Goal: Information Seeking & Learning: Check status

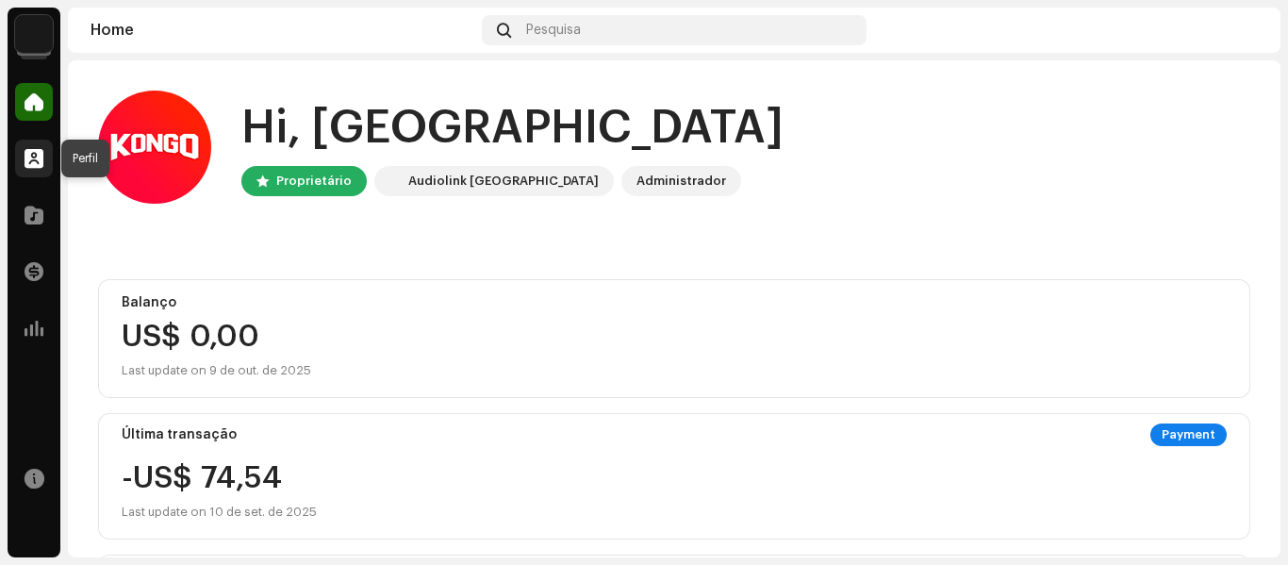
click at [34, 151] on span at bounding box center [34, 158] width 19 height 15
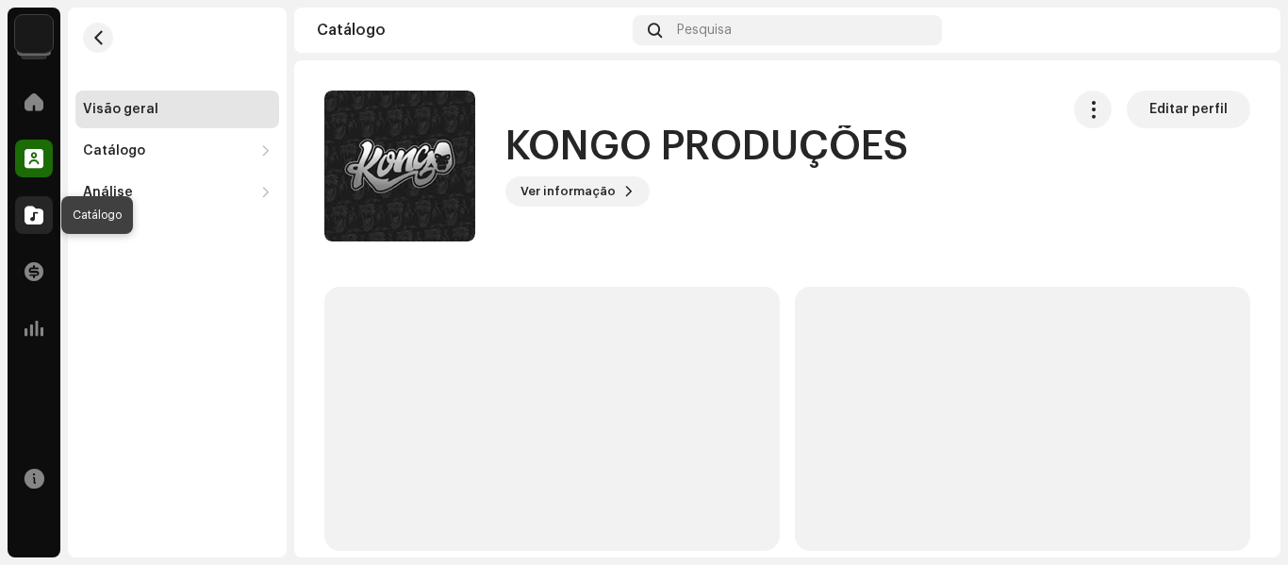
click at [29, 207] on span at bounding box center [34, 214] width 19 height 15
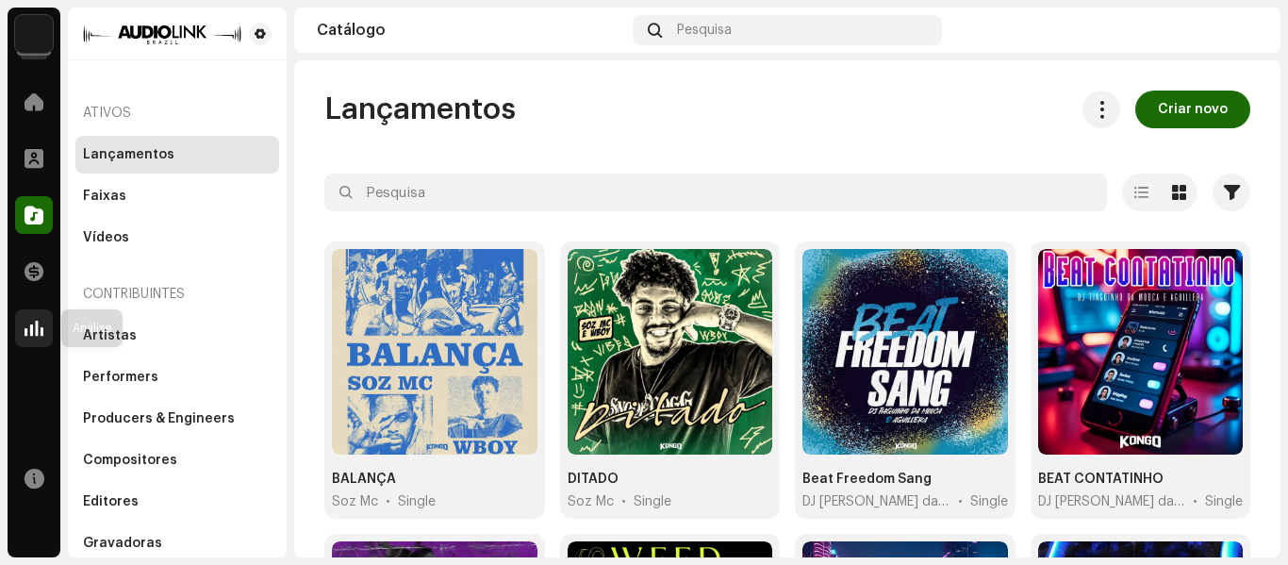
click at [27, 332] on span at bounding box center [34, 328] width 19 height 15
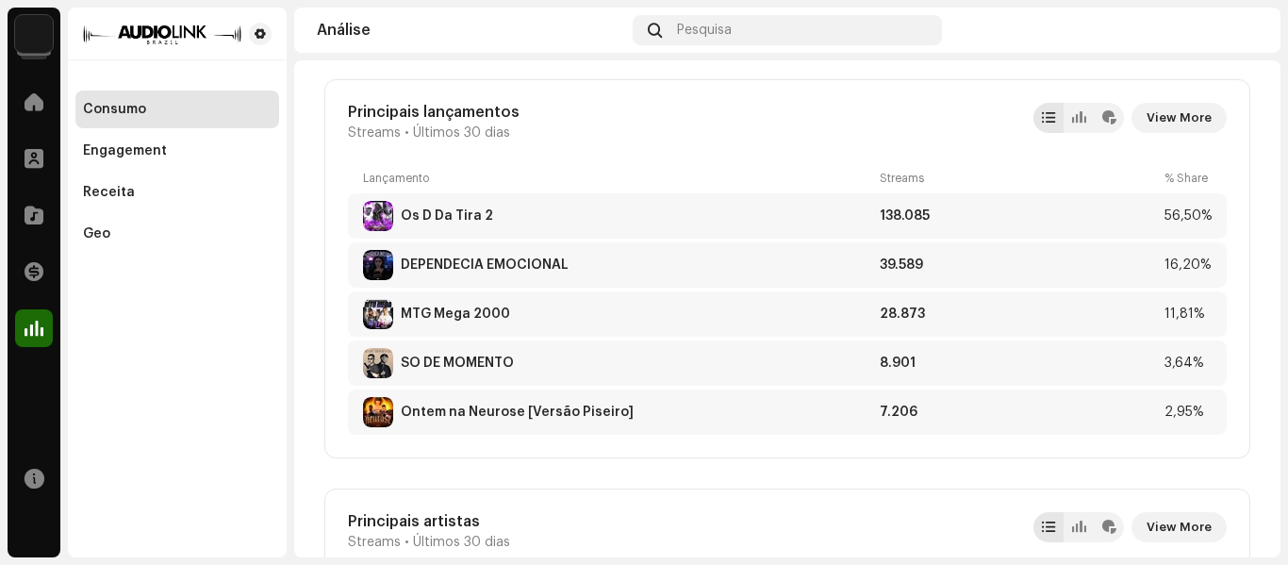
scroll to position [1067, 0]
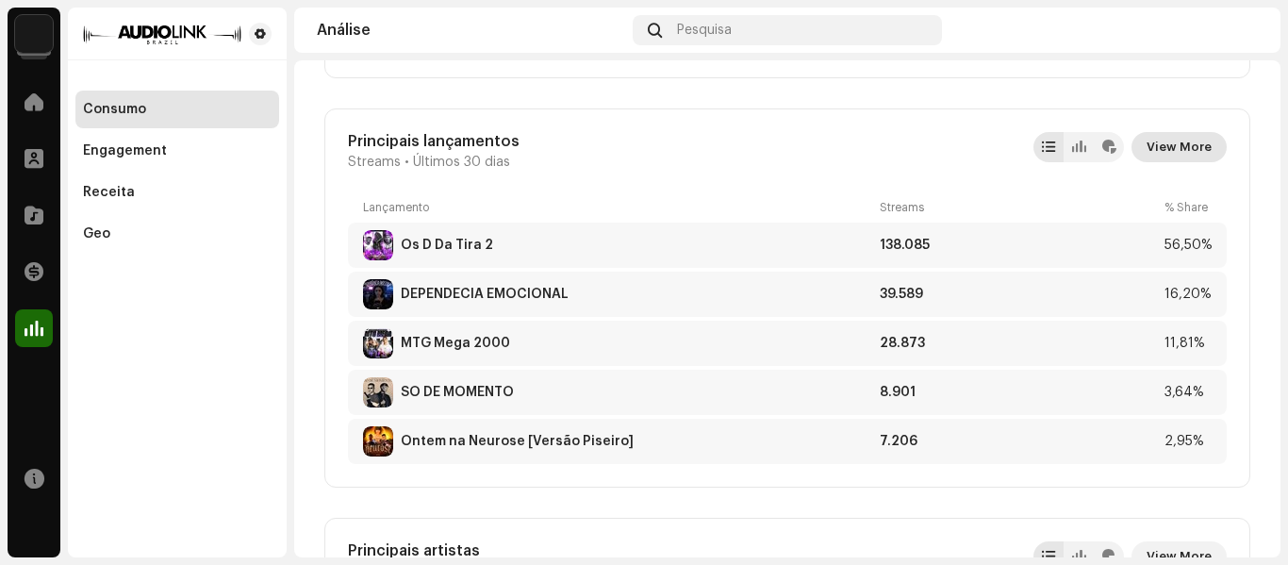
click at [1170, 150] on span "View More" at bounding box center [1178, 147] width 65 height 38
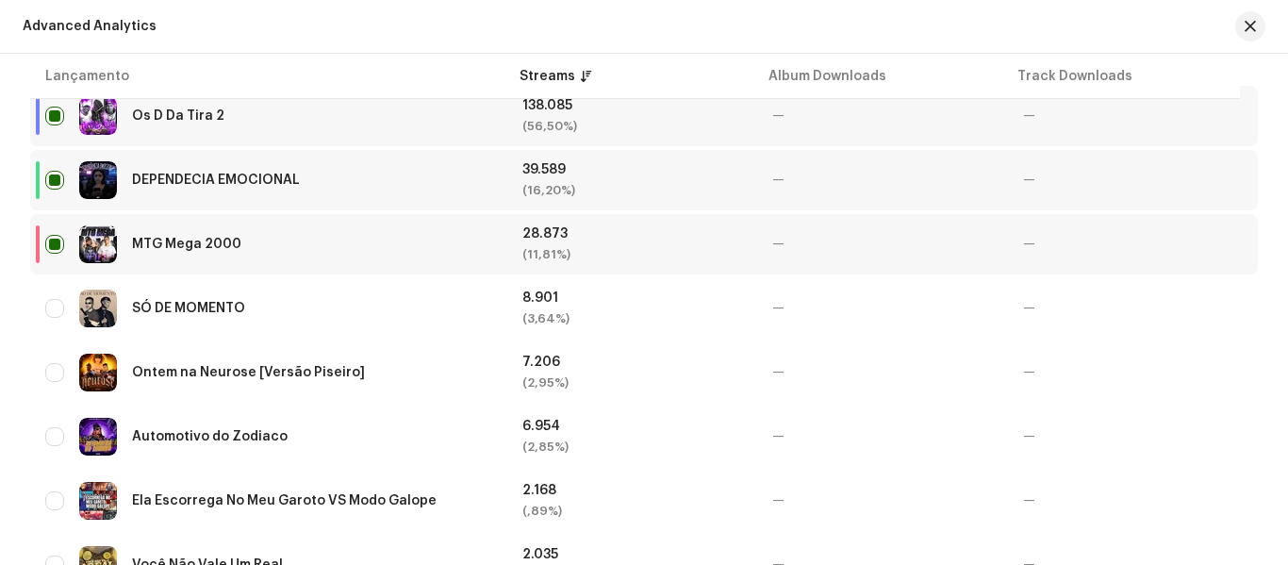
scroll to position [727, 0]
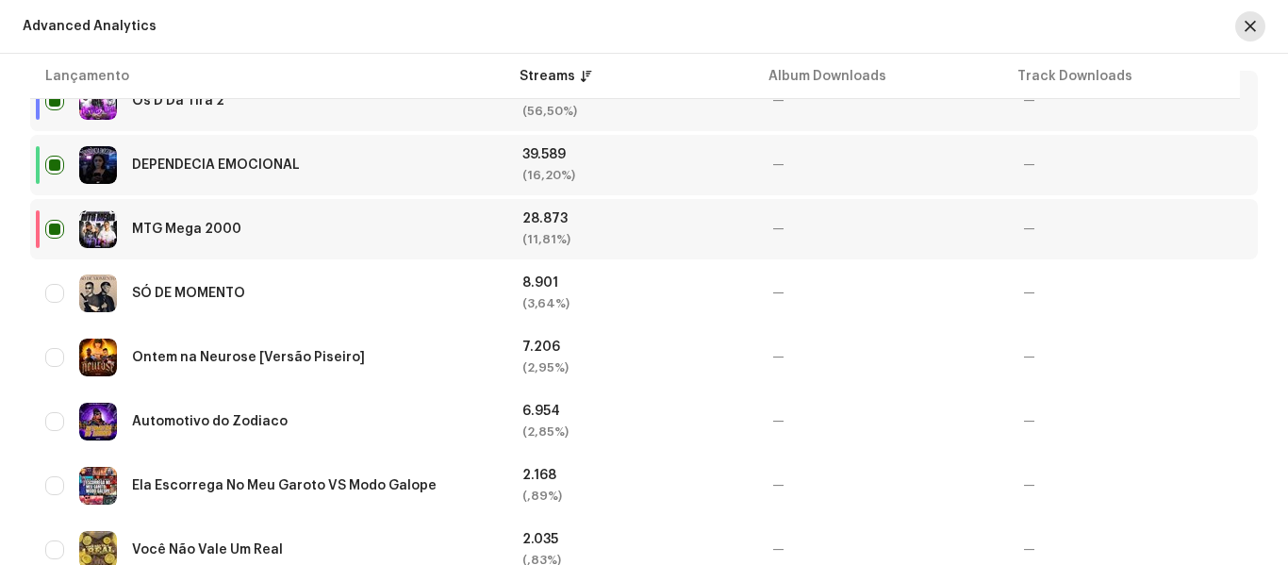
click at [1251, 23] on span "button" at bounding box center [1249, 26] width 11 height 15
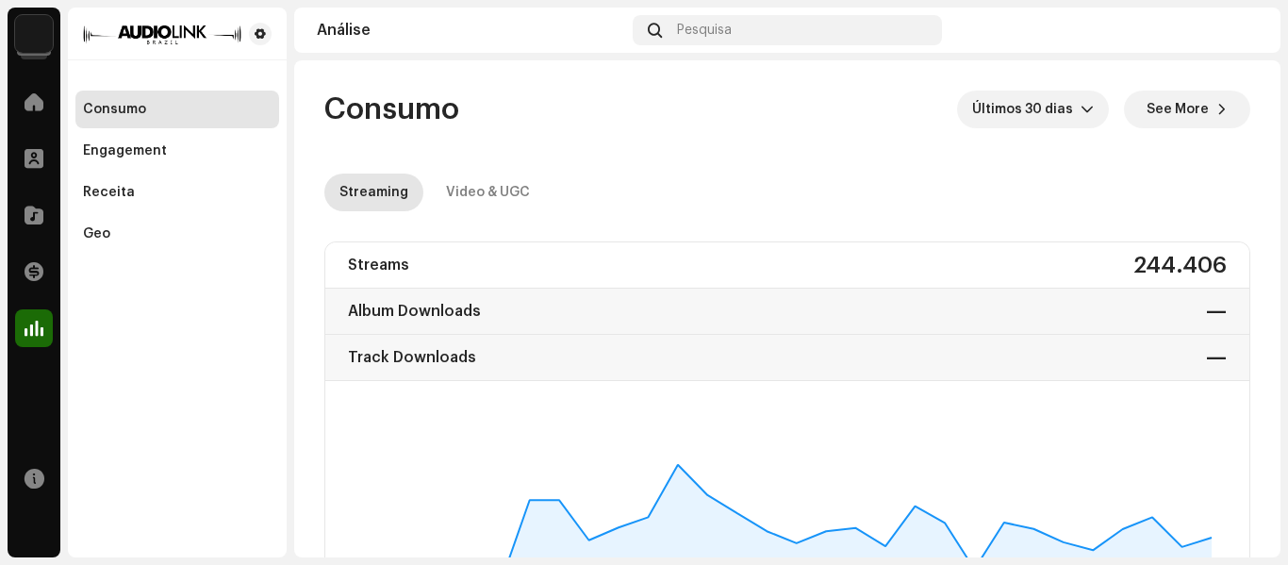
click at [63, 88] on navigation-secondary "Consumo Engagement Receita Geo" at bounding box center [173, 283] width 226 height 550
click at [26, 114] on div at bounding box center [34, 102] width 38 height 38
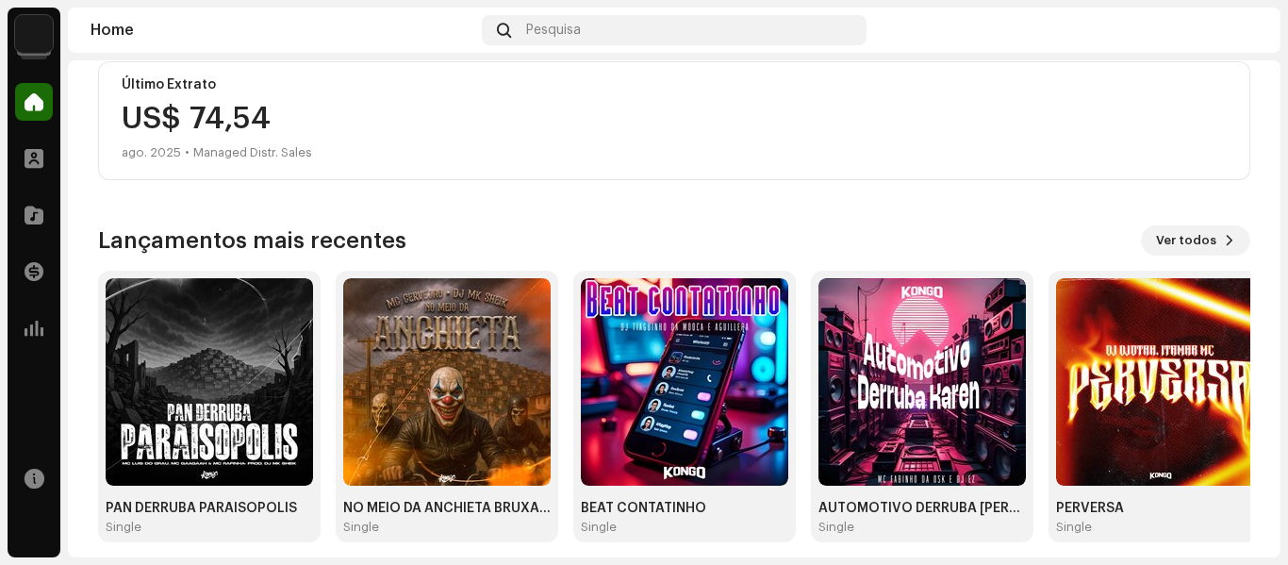
scroll to position [508, 0]
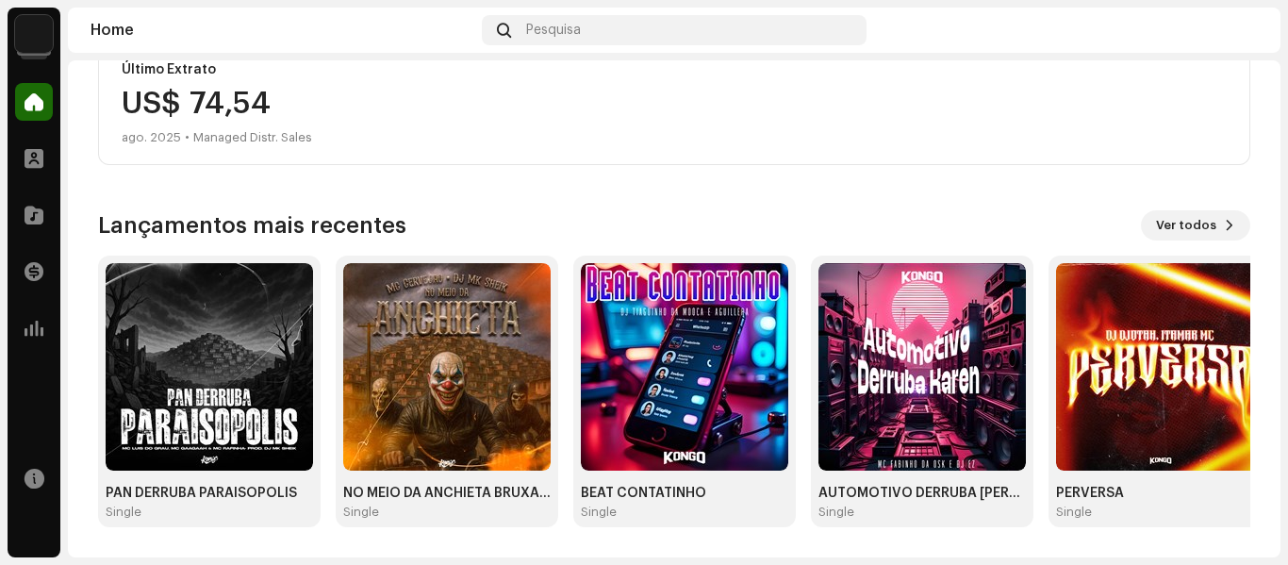
click at [1180, 246] on div "Lançamentos mais recentes Ver todos PAN DERRUBA PARAISOPOLIS Single NO MEIO DA …" at bounding box center [674, 368] width 1152 height 317
click at [1179, 235] on span "Ver todos" at bounding box center [1186, 225] width 60 height 38
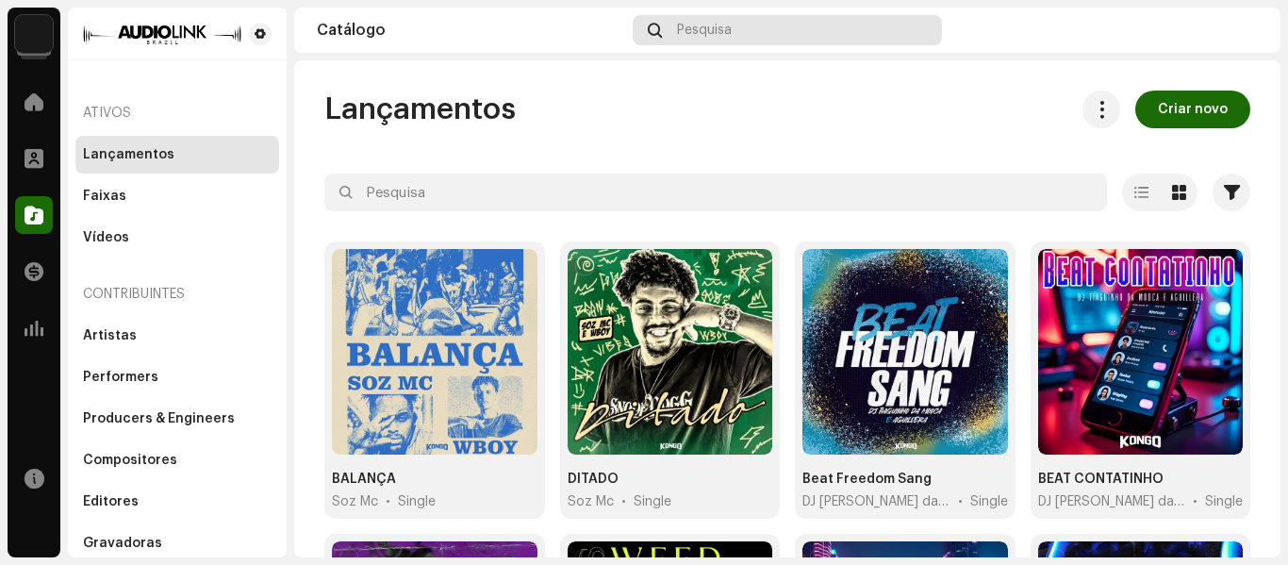
click at [819, 28] on div "Pesquisa" at bounding box center [787, 30] width 308 height 30
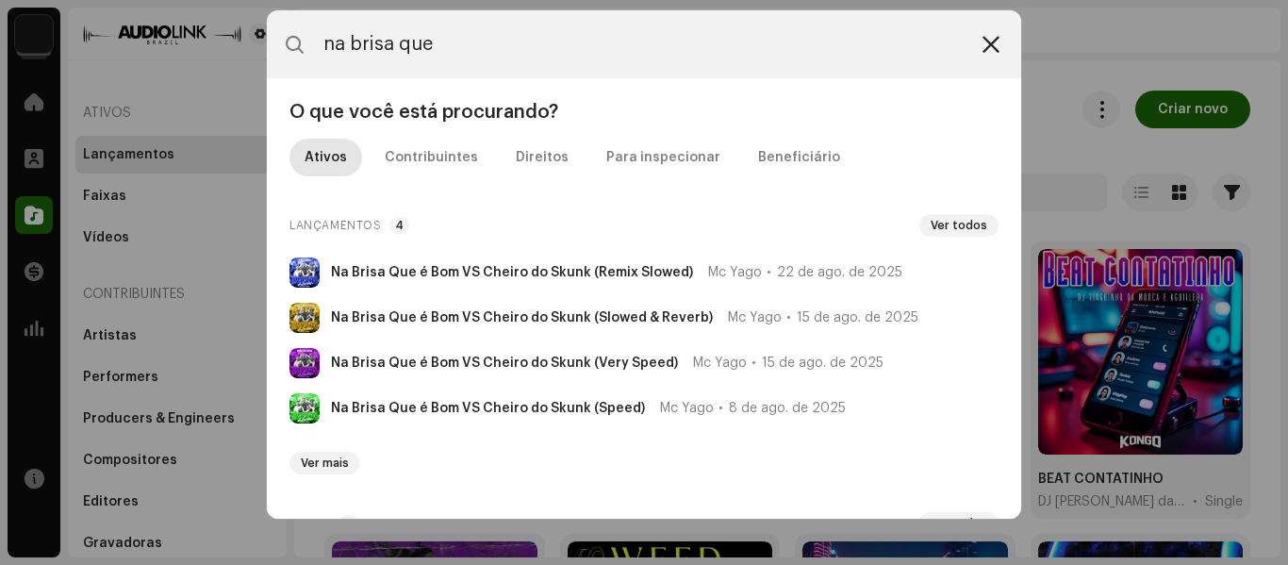
type input "na brisa que"
click at [984, 43] on icon at bounding box center [990, 44] width 17 height 15
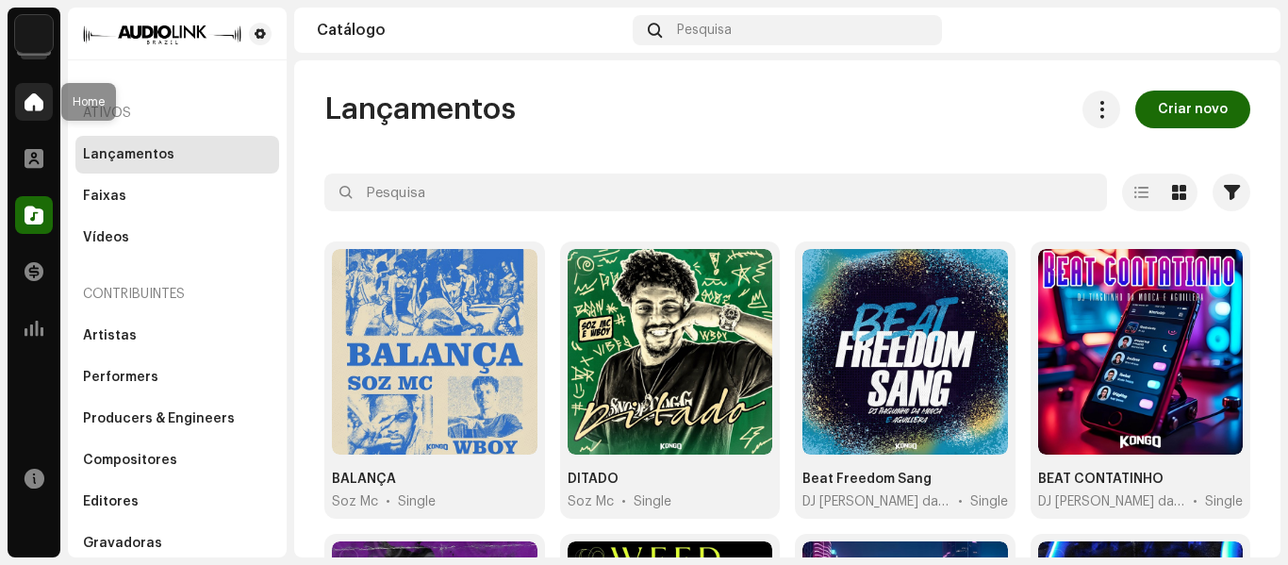
click at [36, 107] on span at bounding box center [34, 101] width 19 height 15
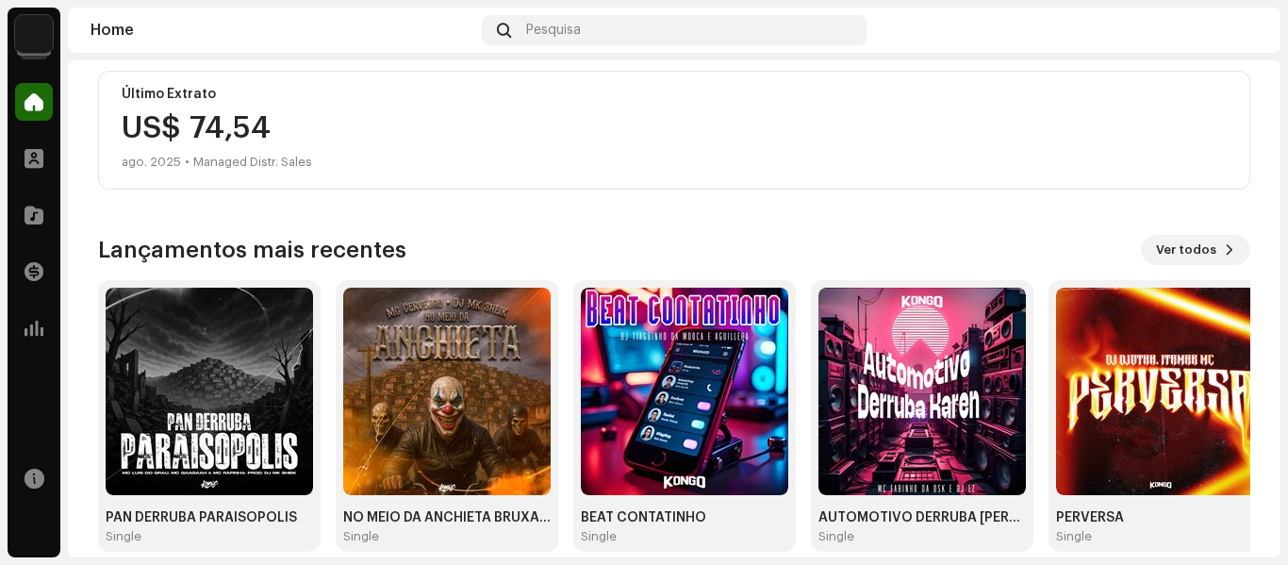
scroll to position [486, 0]
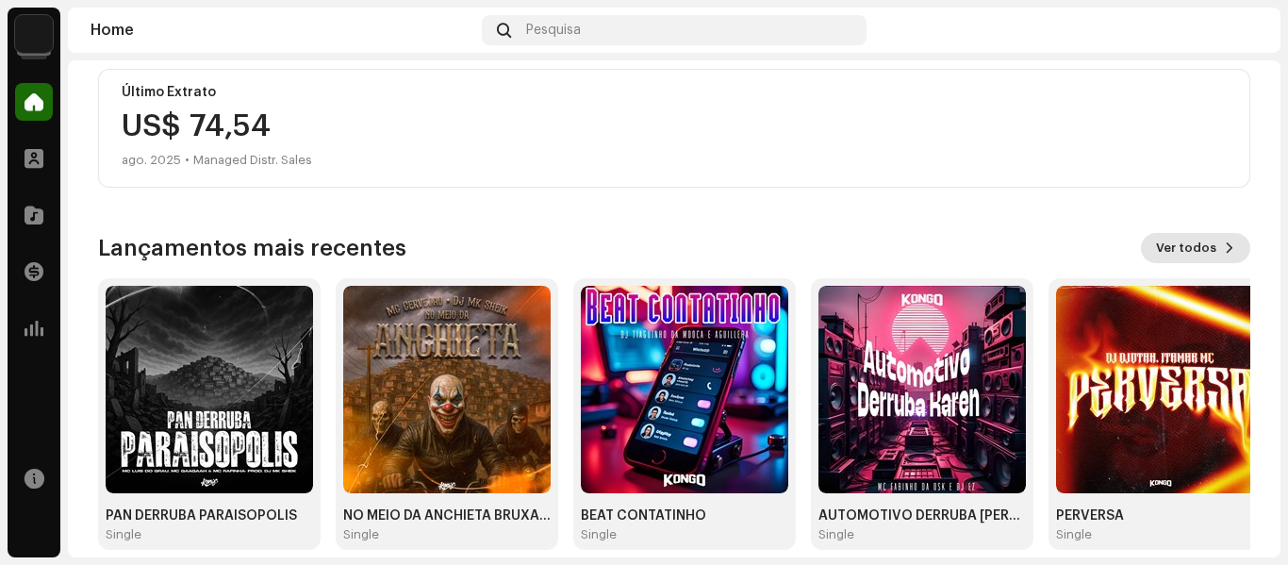
click at [1208, 242] on button "Ver todos" at bounding box center [1195, 248] width 109 height 30
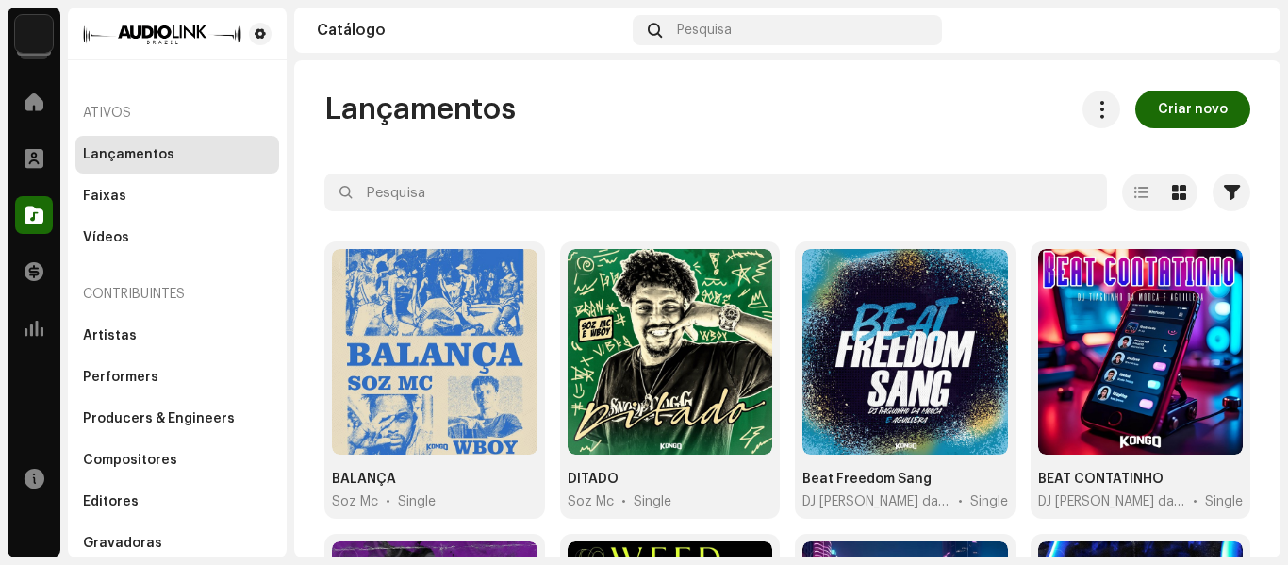
click at [1242, 21] on img at bounding box center [1243, 30] width 30 height 30
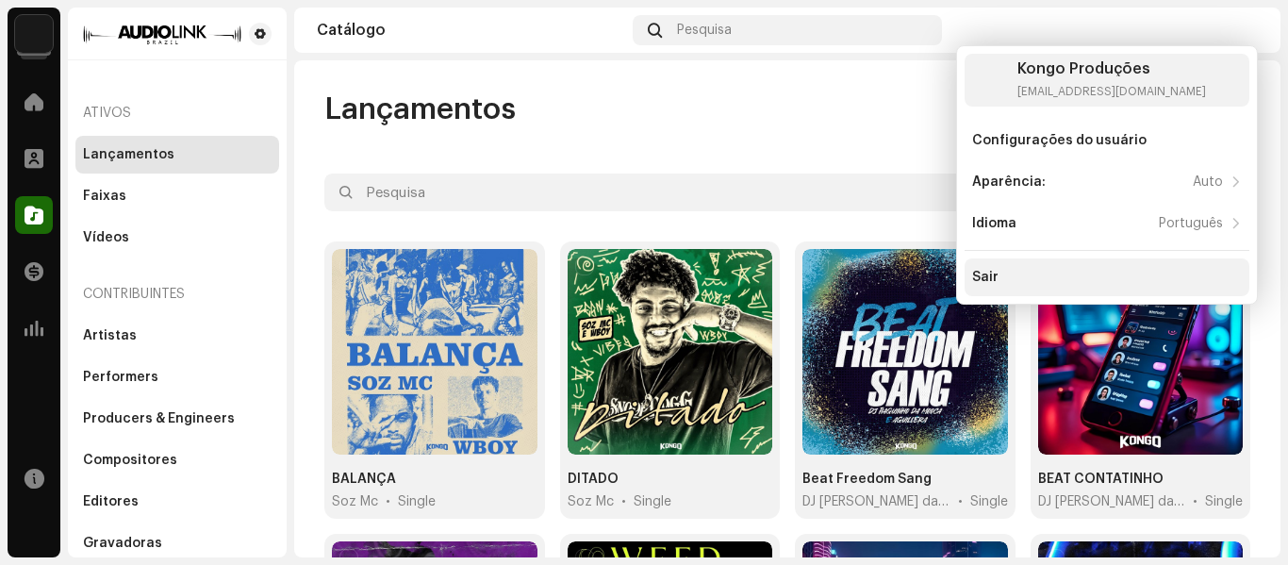
click at [1025, 265] on div "Sair" at bounding box center [1106, 277] width 285 height 38
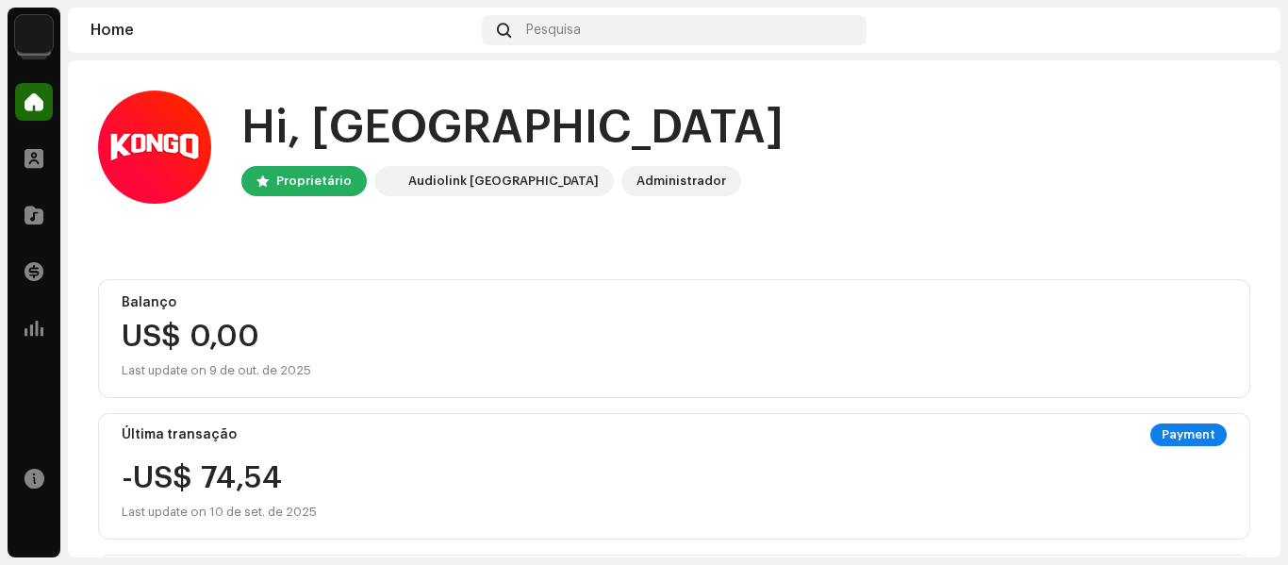
click at [1242, 35] on img at bounding box center [1243, 30] width 30 height 30
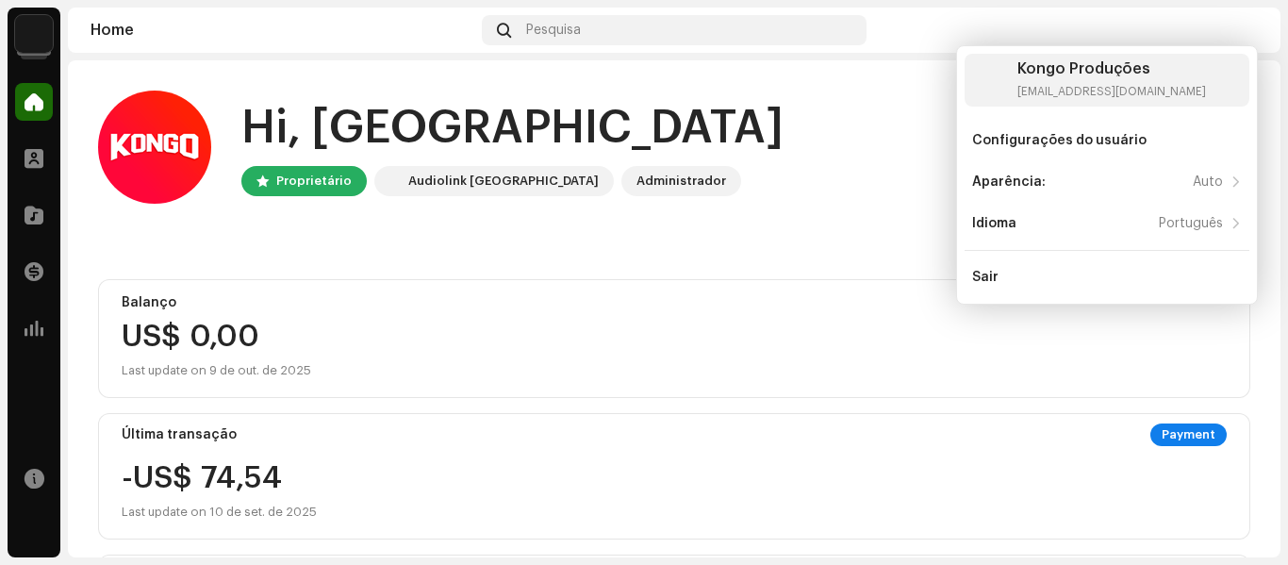
click at [985, 257] on div "Configurações do usuário Aparência: Auto Idioma Português Sair" at bounding box center [1106, 209] width 285 height 174
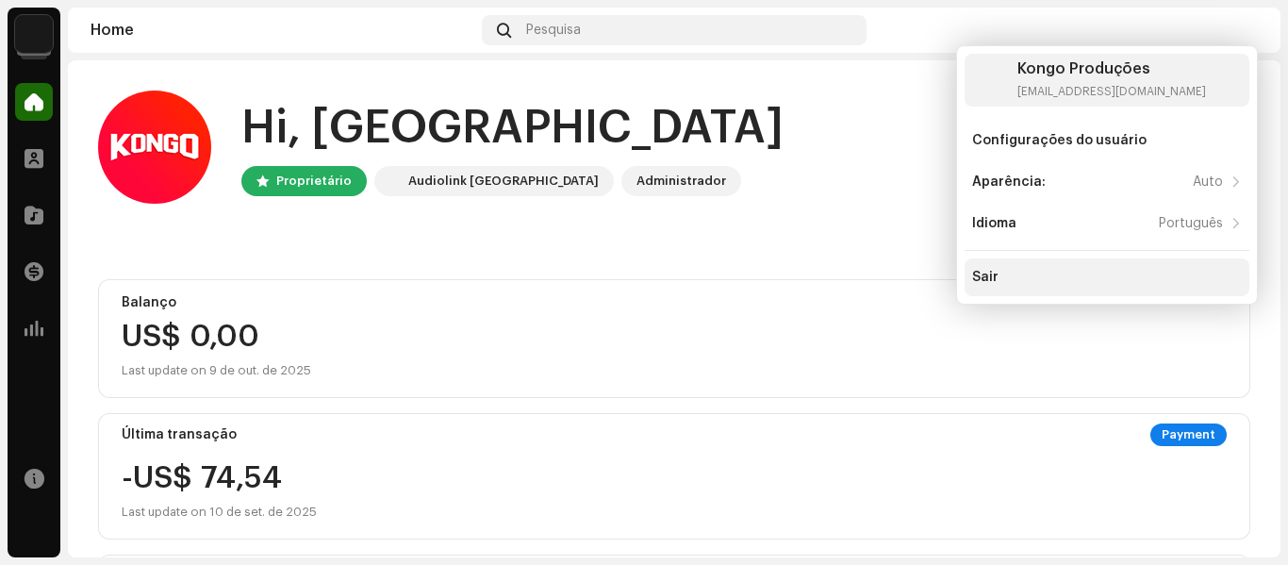
click at [999, 273] on div "Sair" at bounding box center [1107, 277] width 270 height 15
